Goal: Information Seeking & Learning: Learn about a topic

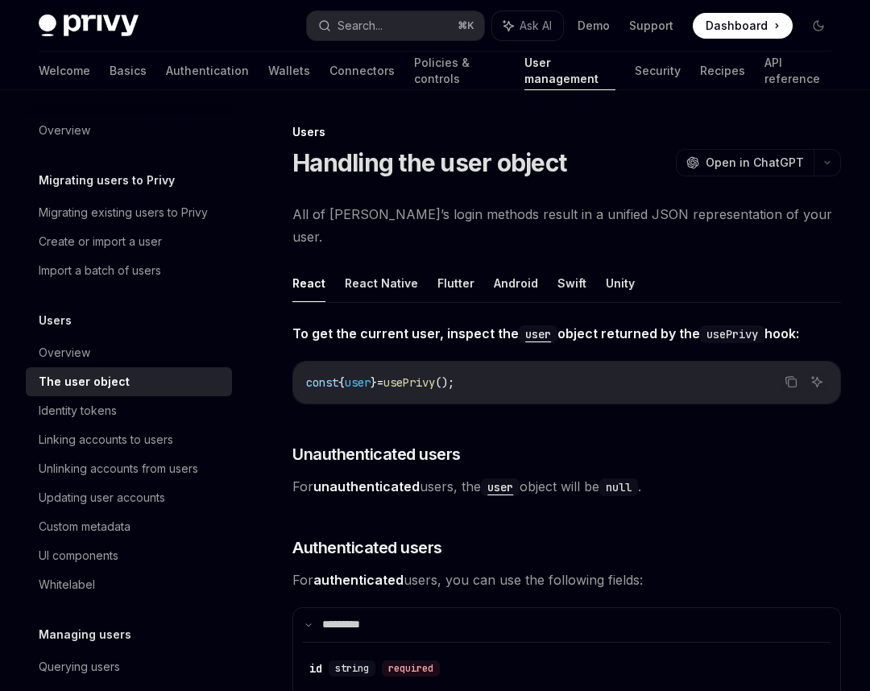
scroll to position [2099, 0]
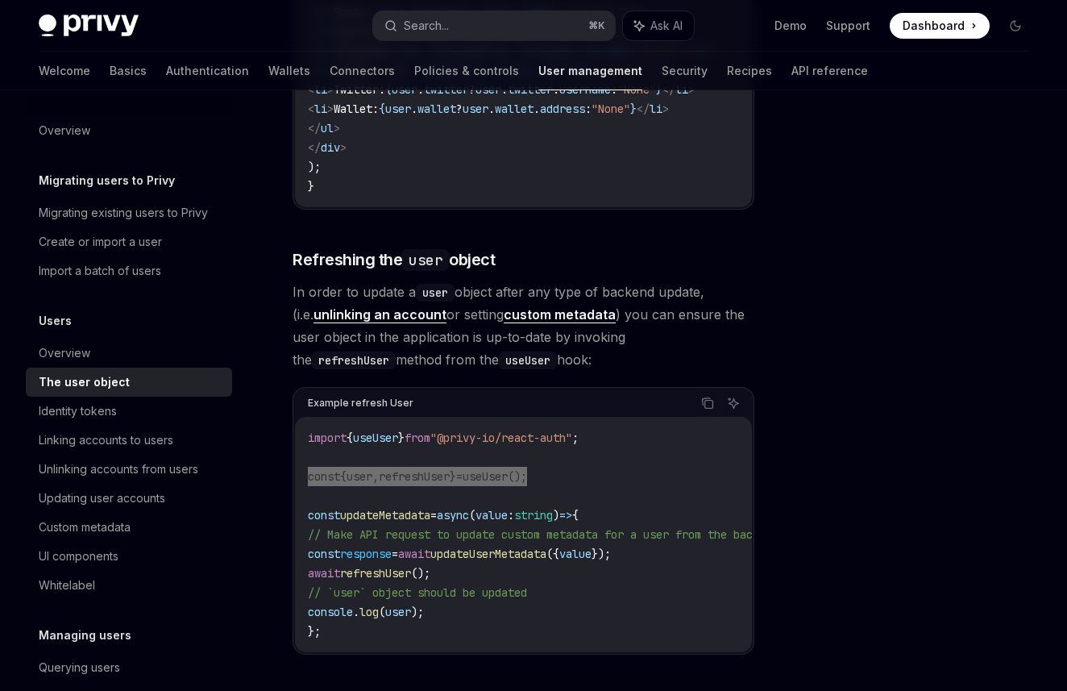
type textarea "*"
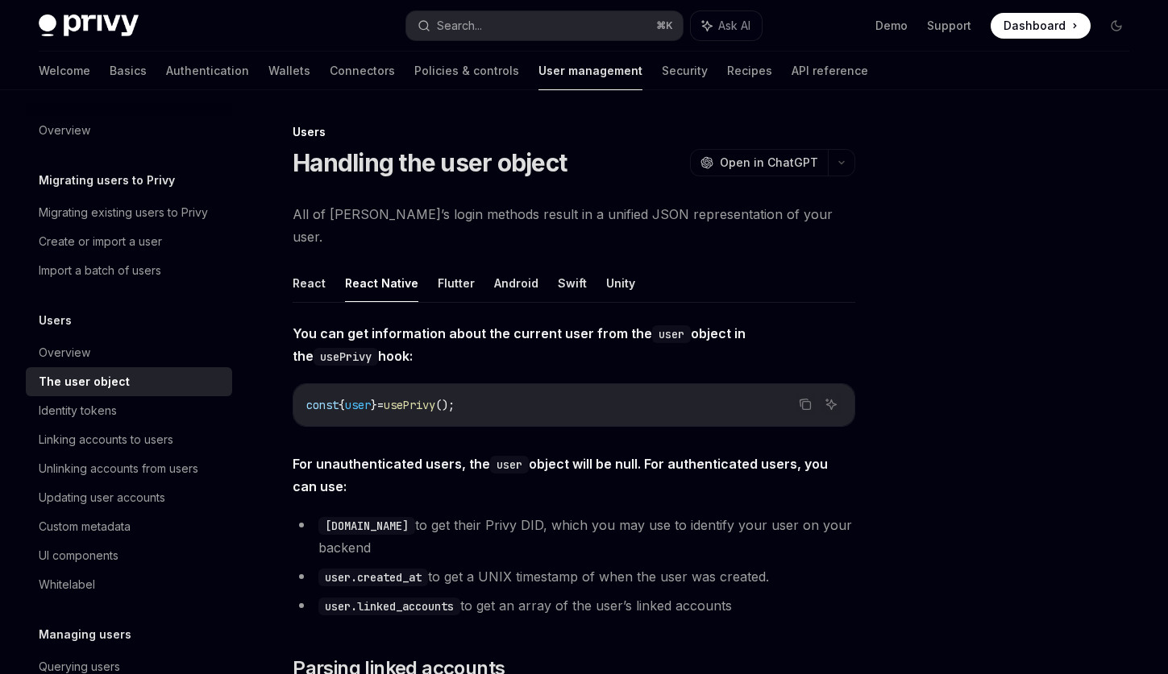
type textarea "*"
